Goal: Task Accomplishment & Management: Use online tool/utility

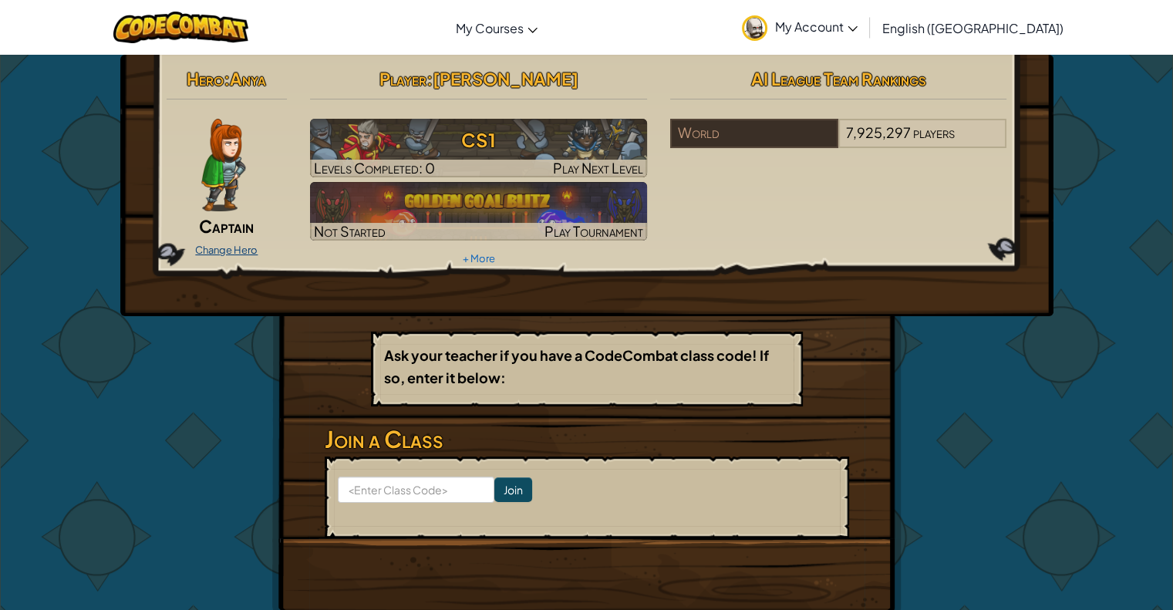
click at [225, 249] on link "Change Hero" at bounding box center [226, 250] width 62 height 12
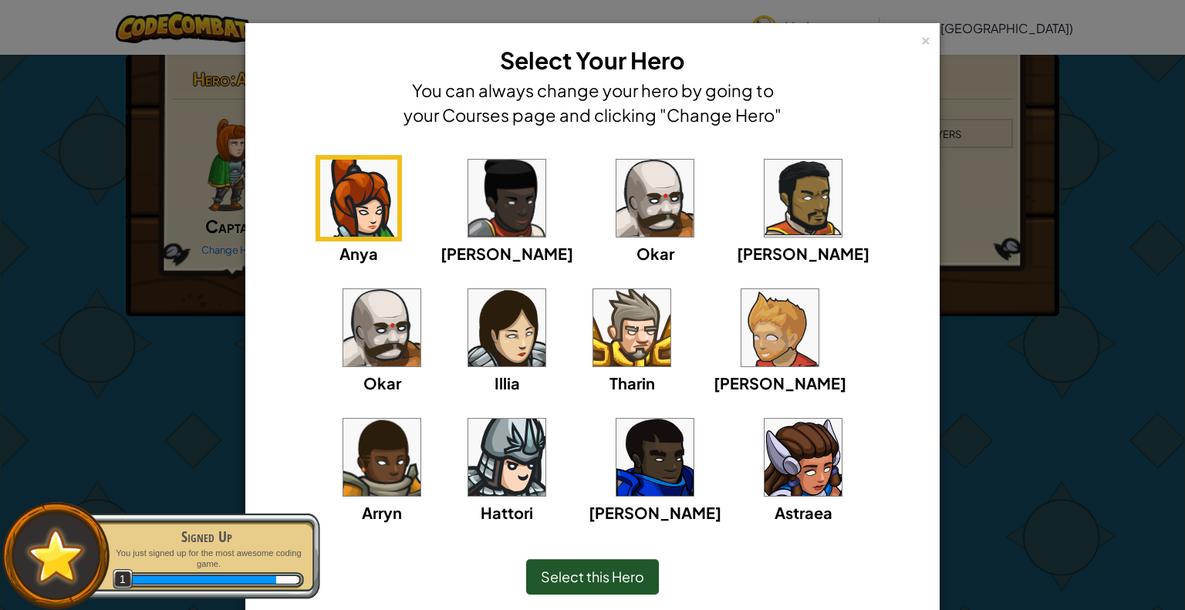
click at [616, 213] on img at bounding box center [654, 198] width 77 height 77
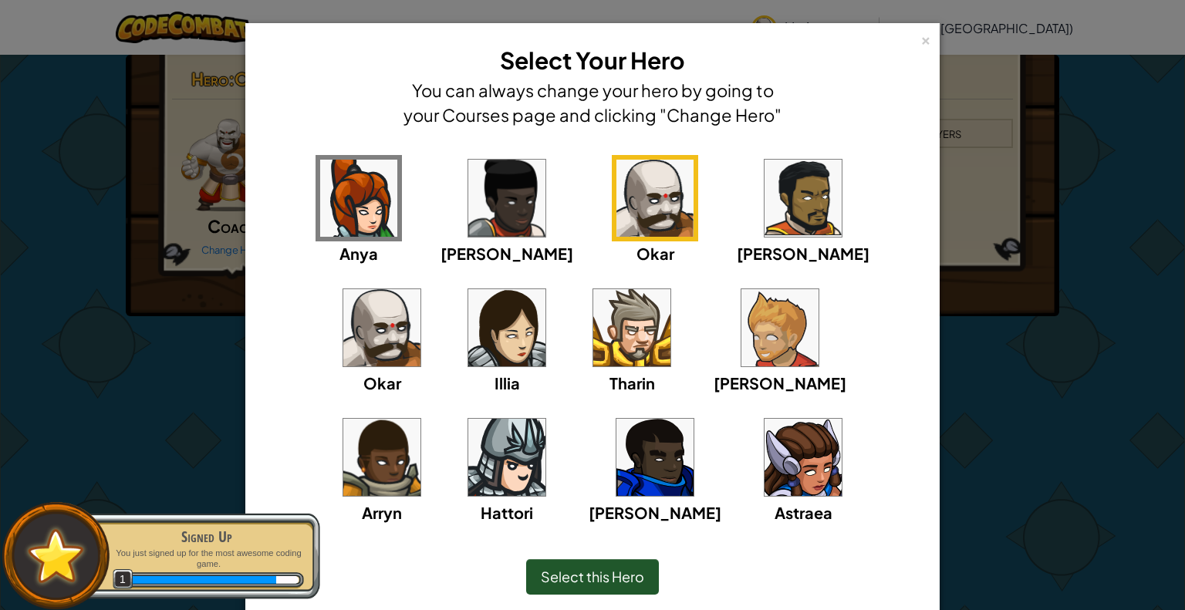
click at [552, 569] on span "Select this Hero" at bounding box center [592, 577] width 103 height 18
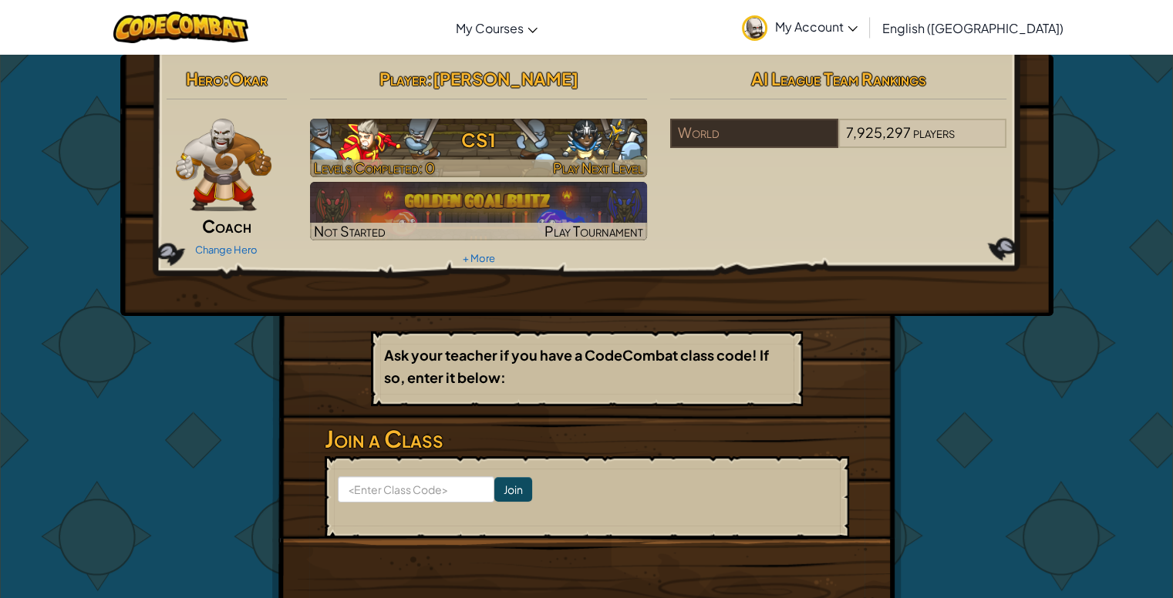
click at [475, 155] on h3 "CS1" at bounding box center [478, 140] width 337 height 35
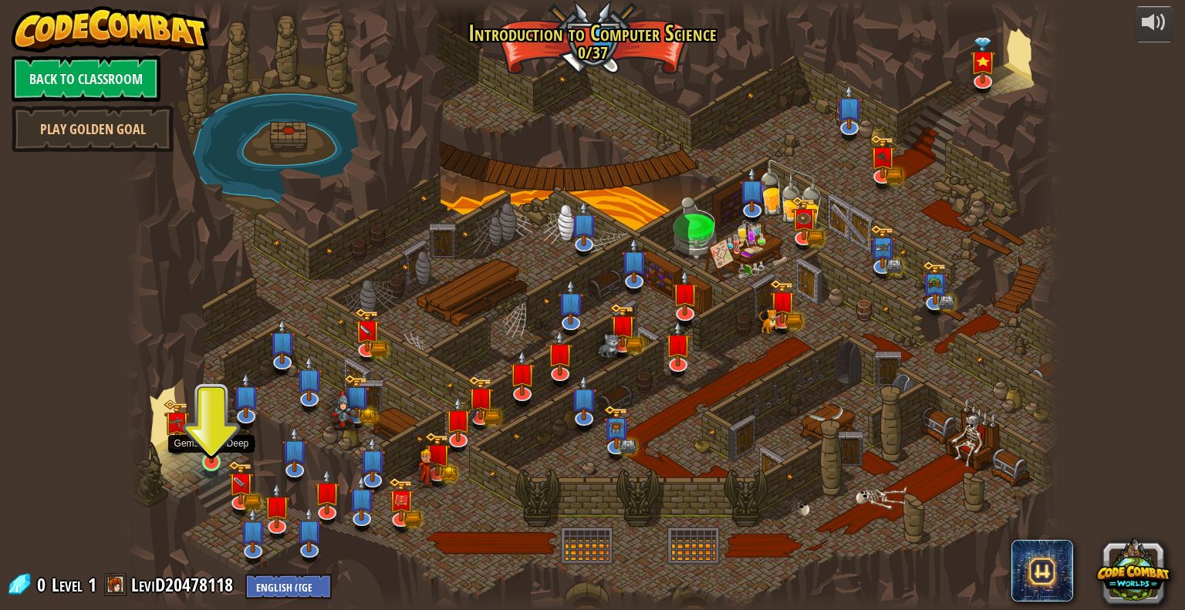
click at [212, 456] on img at bounding box center [212, 436] width 24 height 55
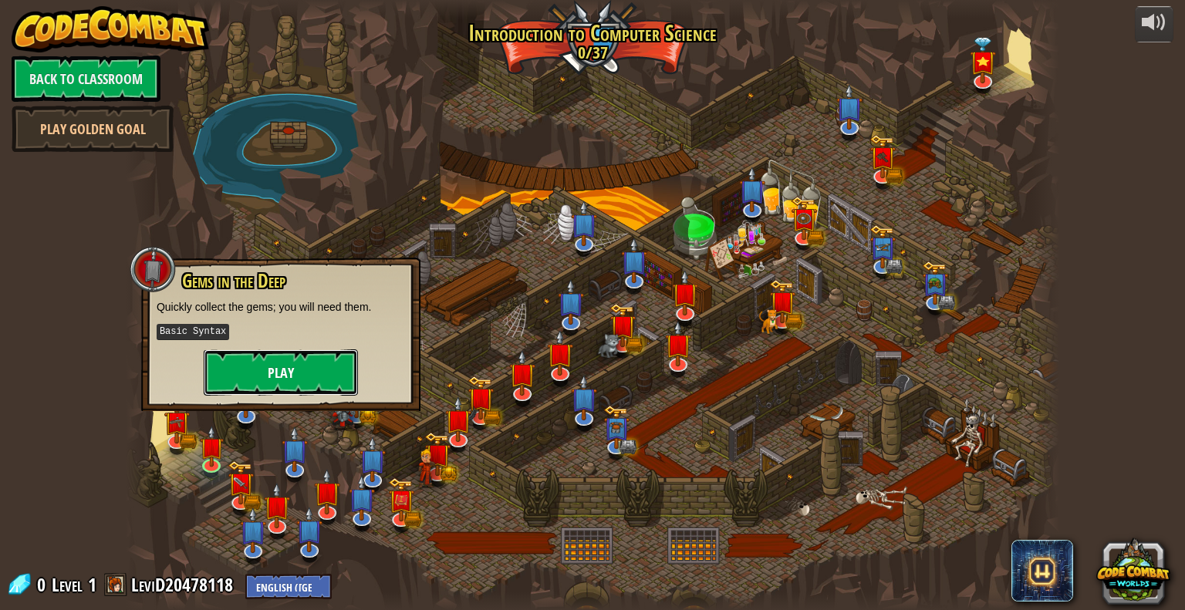
click at [261, 375] on button "Play" at bounding box center [281, 372] width 154 height 46
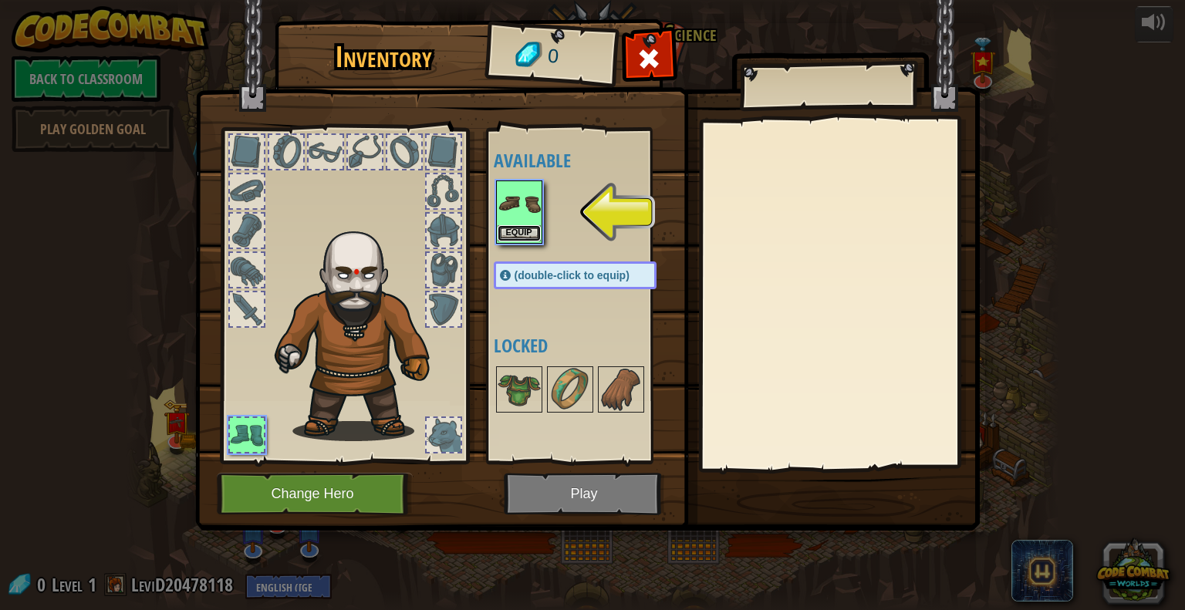
click at [512, 234] on button "Equip" at bounding box center [518, 233] width 43 height 16
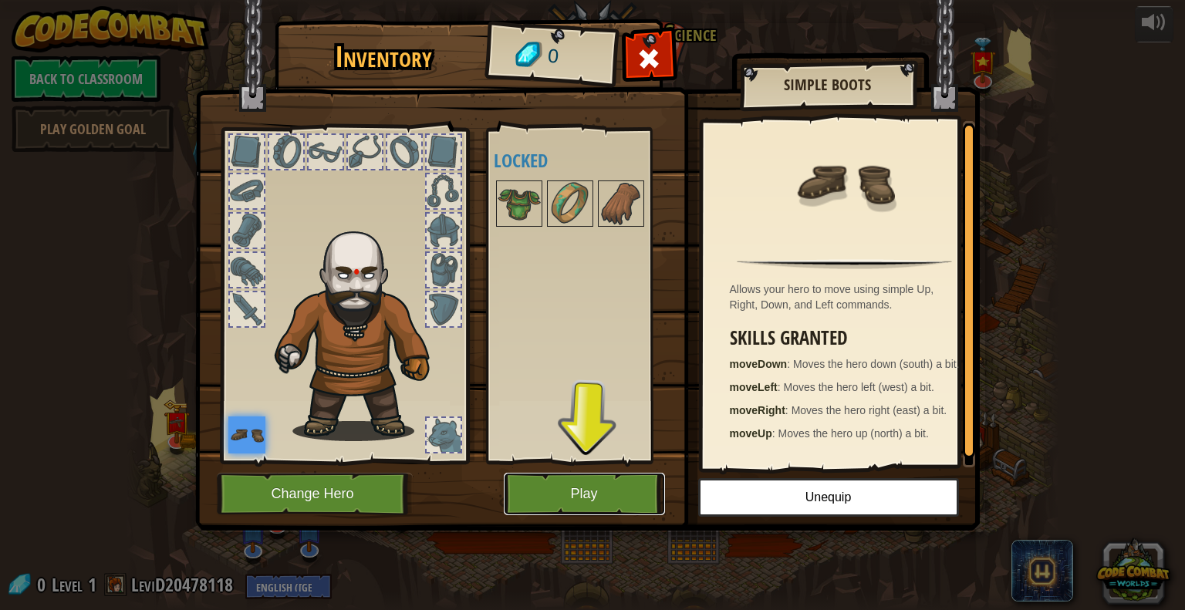
click at [555, 502] on button "Play" at bounding box center [584, 494] width 161 height 42
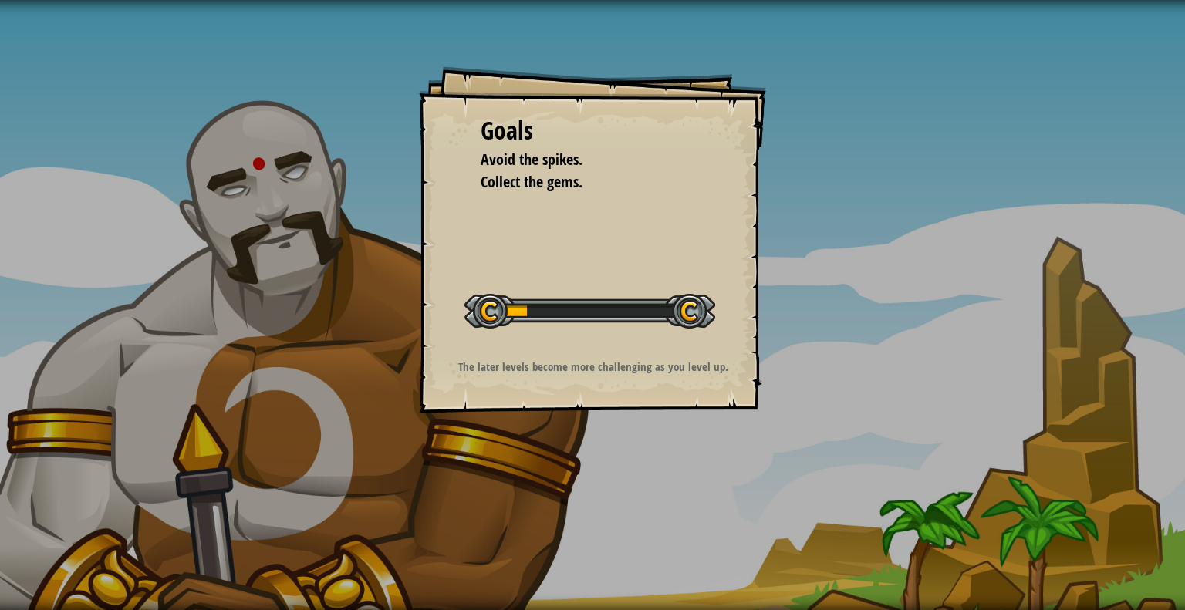
click at [580, 301] on div at bounding box center [589, 311] width 251 height 35
